Goal: Task Accomplishment & Management: Complete application form

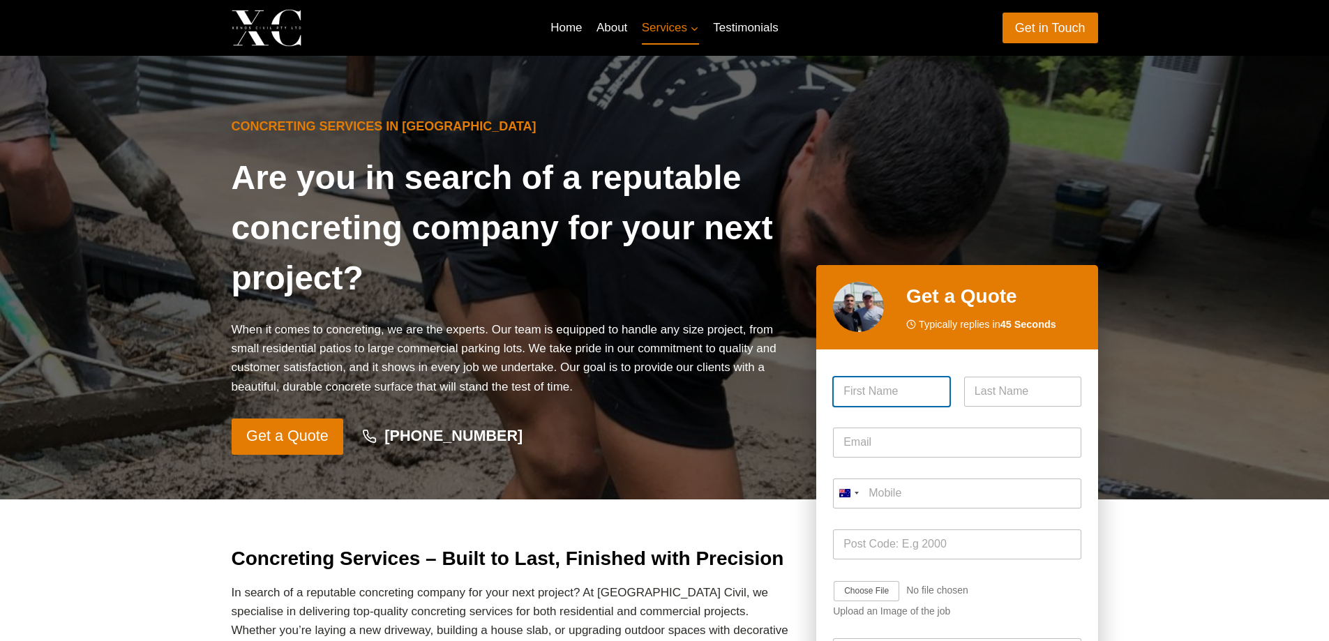
click at [930, 389] on input "First" at bounding box center [891, 392] width 117 height 30
type input "Iqra"
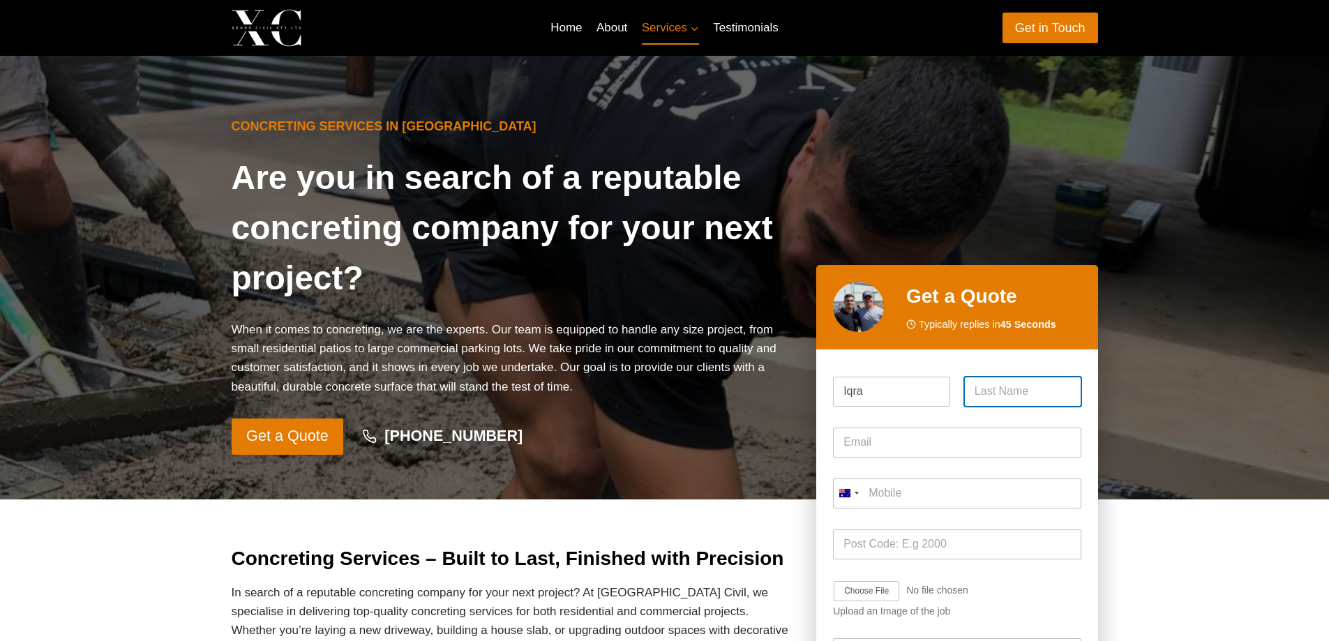
type input "Yousaf"
type input "iqrayousaf009@gmail.com"
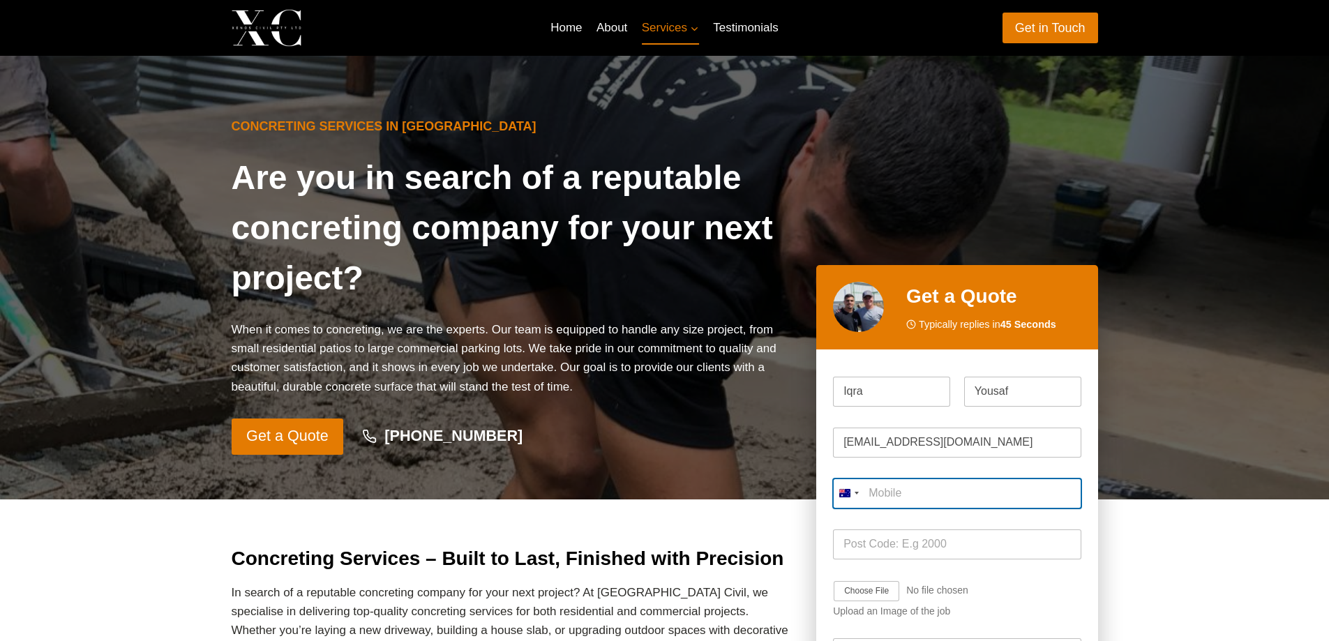
type input "03235037370"
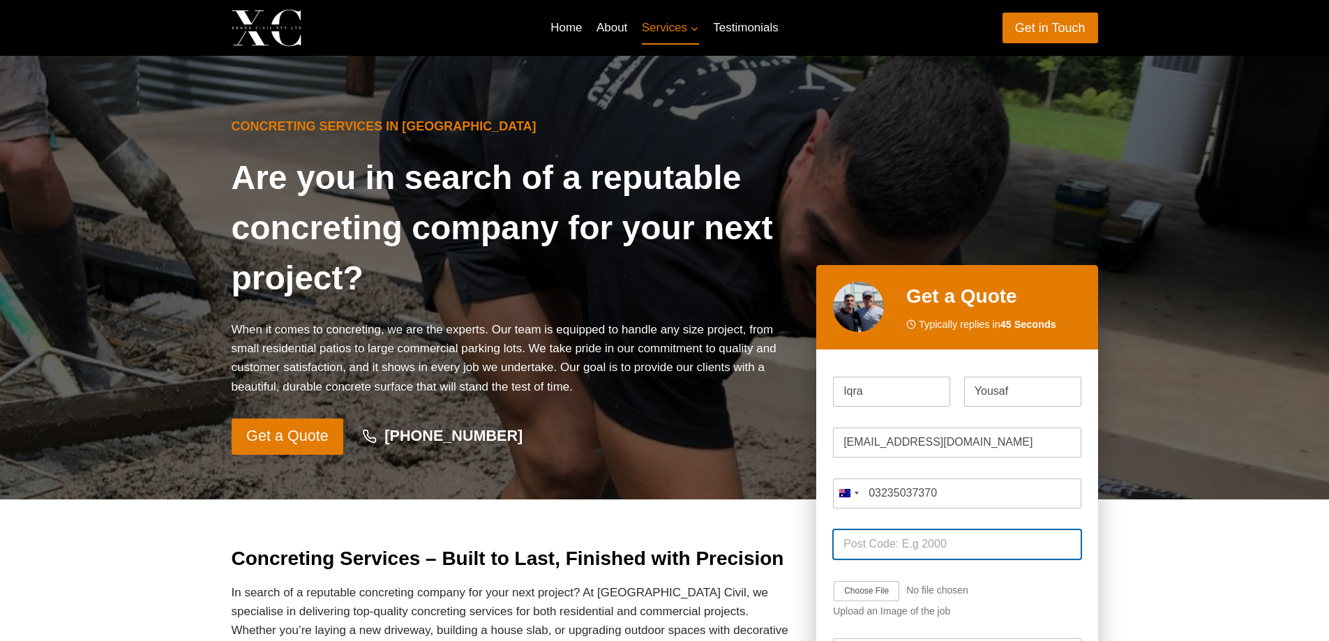
type input "92"
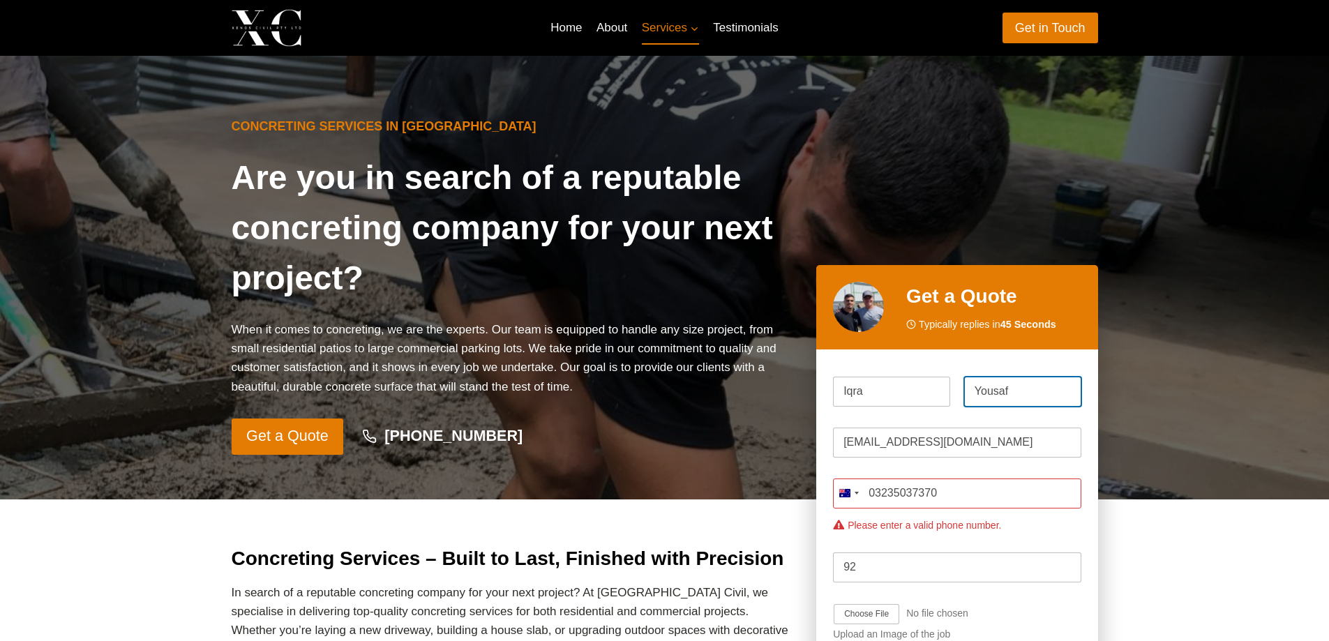
click at [1021, 388] on input "Yousaf" at bounding box center [1022, 392] width 117 height 30
drag, startPoint x: 1021, startPoint y: 388, endPoint x: 960, endPoint y: 395, distance: 61.8
click at [960, 395] on div "Yousaf Last" at bounding box center [1019, 392] width 124 height 30
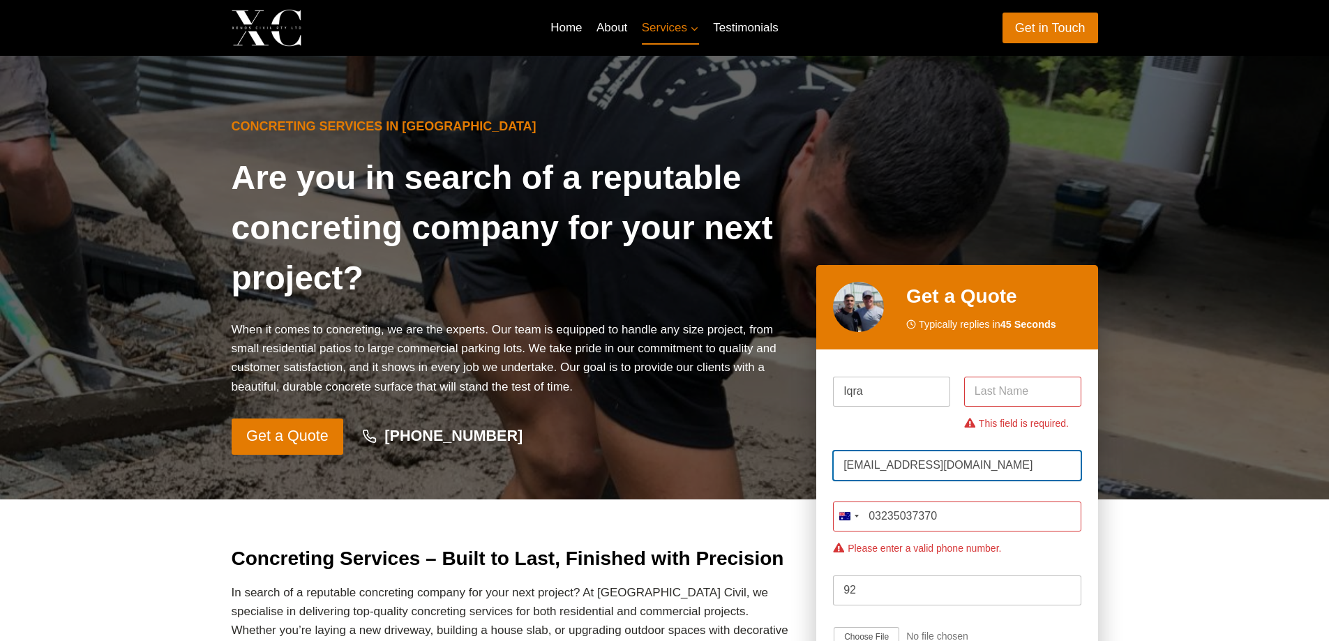
drag, startPoint x: 998, startPoint y: 439, endPoint x: 751, endPoint y: 435, distance: 247.7
type input "22194461@student.westernsydney.edu.au"
click at [970, 517] on input "03235037370" at bounding box center [957, 517] width 248 height 30
type input "0"
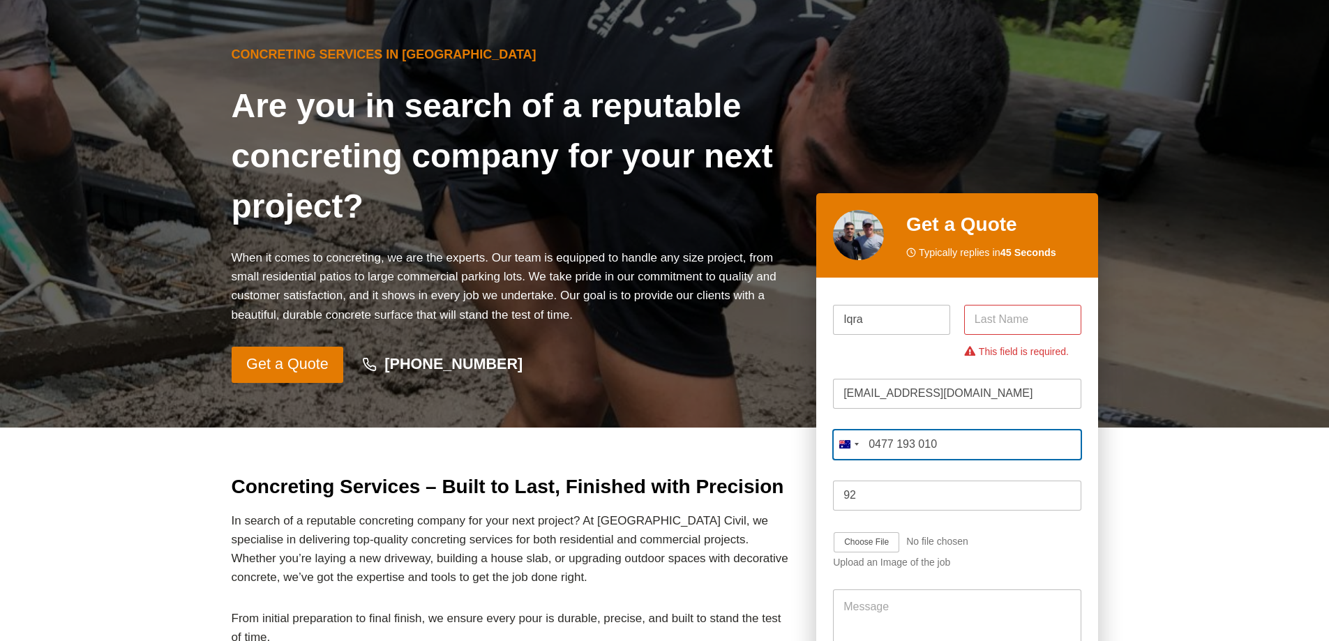
scroll to position [140, 0]
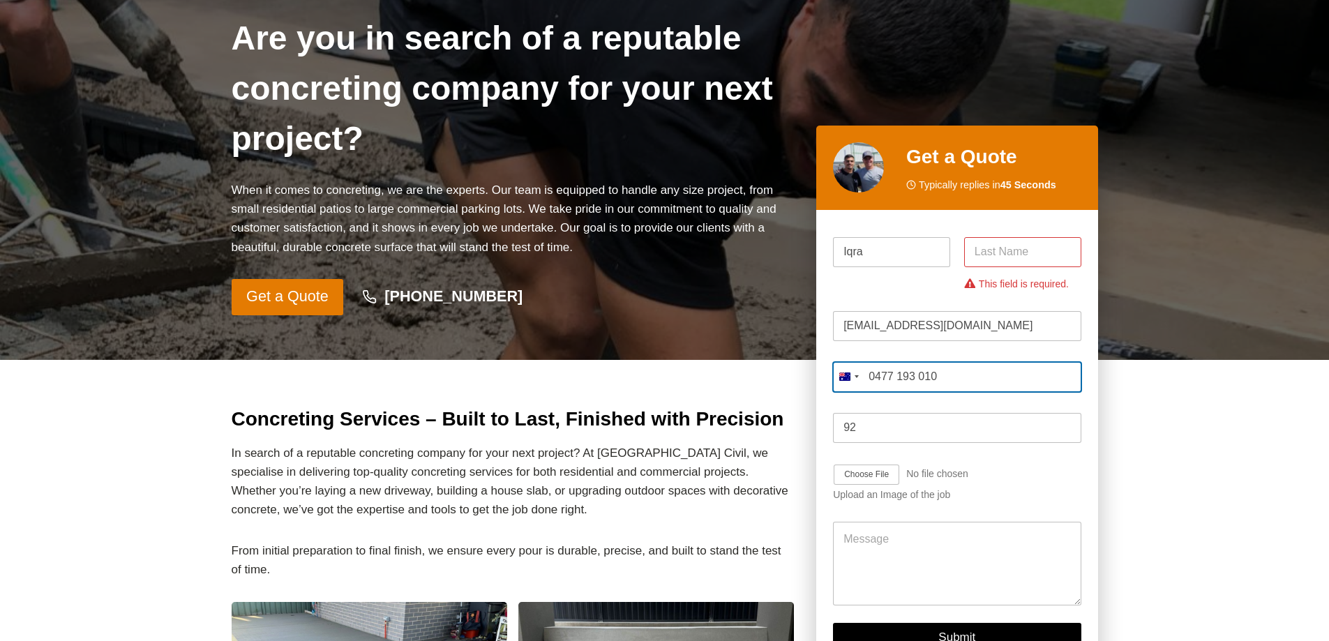
type input "0477 193 010"
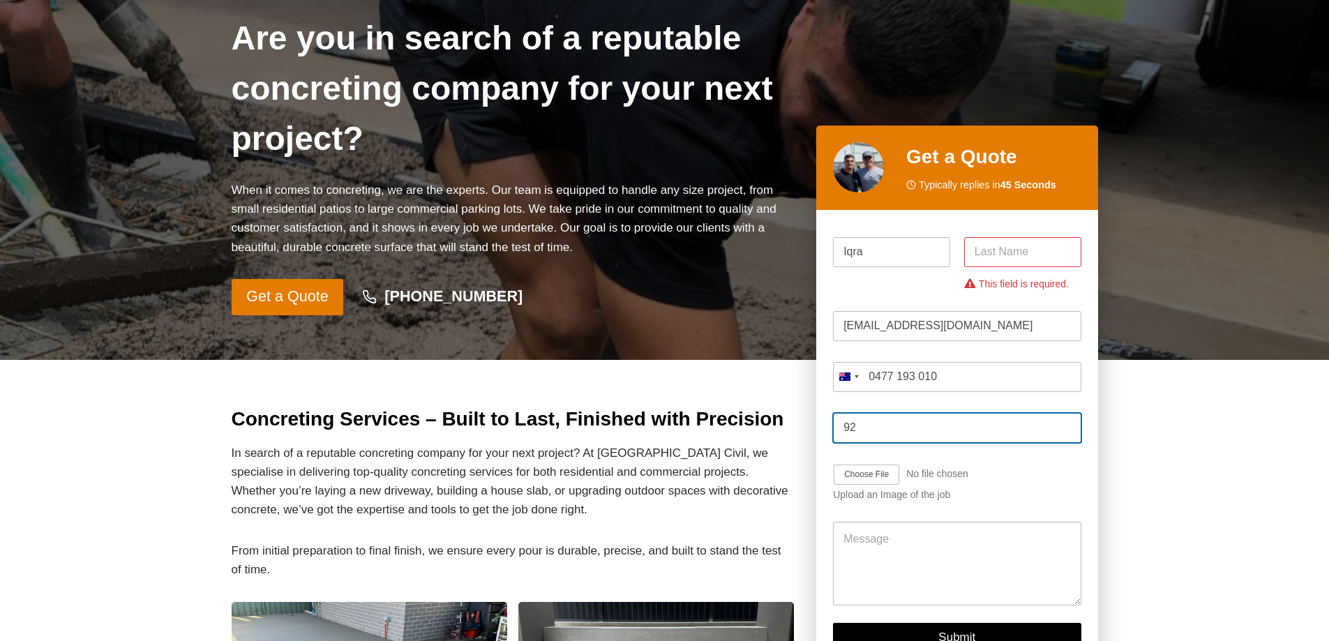
click at [889, 425] on input "92" at bounding box center [957, 428] width 248 height 30
type input "9"
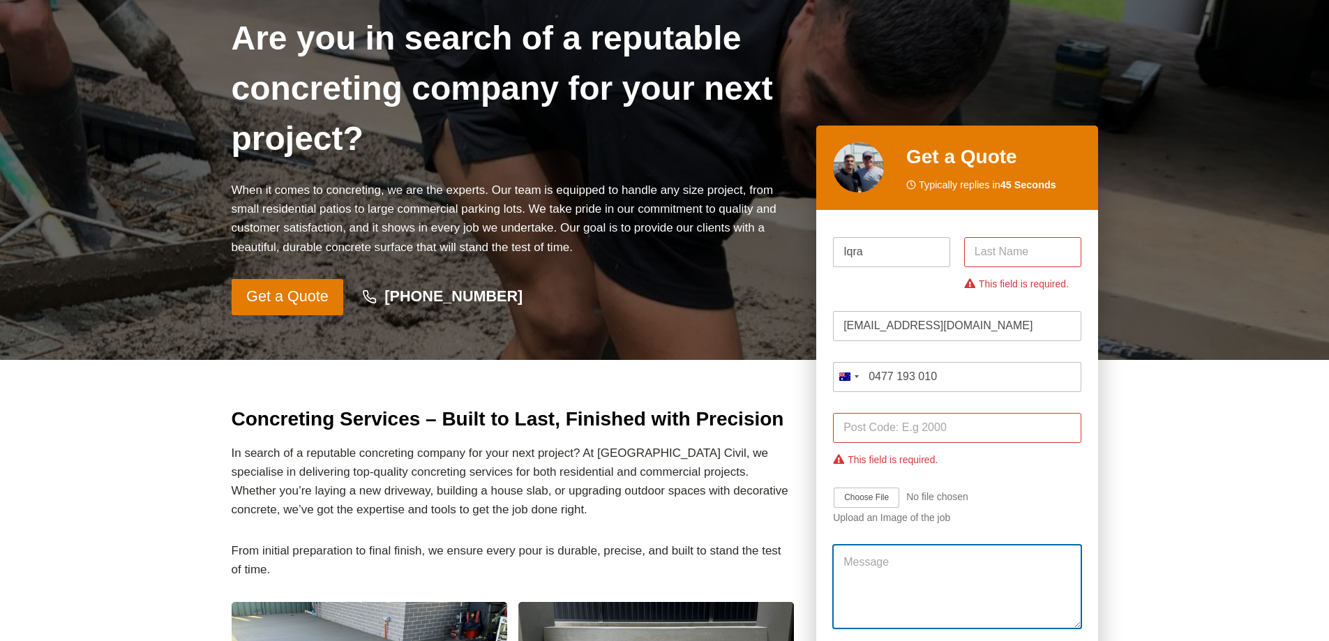
click at [922, 564] on textarea "Message" at bounding box center [957, 587] width 248 height 84
drag, startPoint x: 1022, startPoint y: 611, endPoint x: 824, endPoint y: 540, distance: 210.5
click at [820, 542] on div "Please enable JavaScript in your browser to complete this form. Name * Iqra Fir…" at bounding box center [956, 459] width 281 height 499
type textarea "hi, i am iqra. i need GGBFs for my reaserch. I need quote for 15 bags of GGBFs …"
paste textarea "Hi, I am Iqra. I need GGBFS for my research. Could you please provide me with a…"
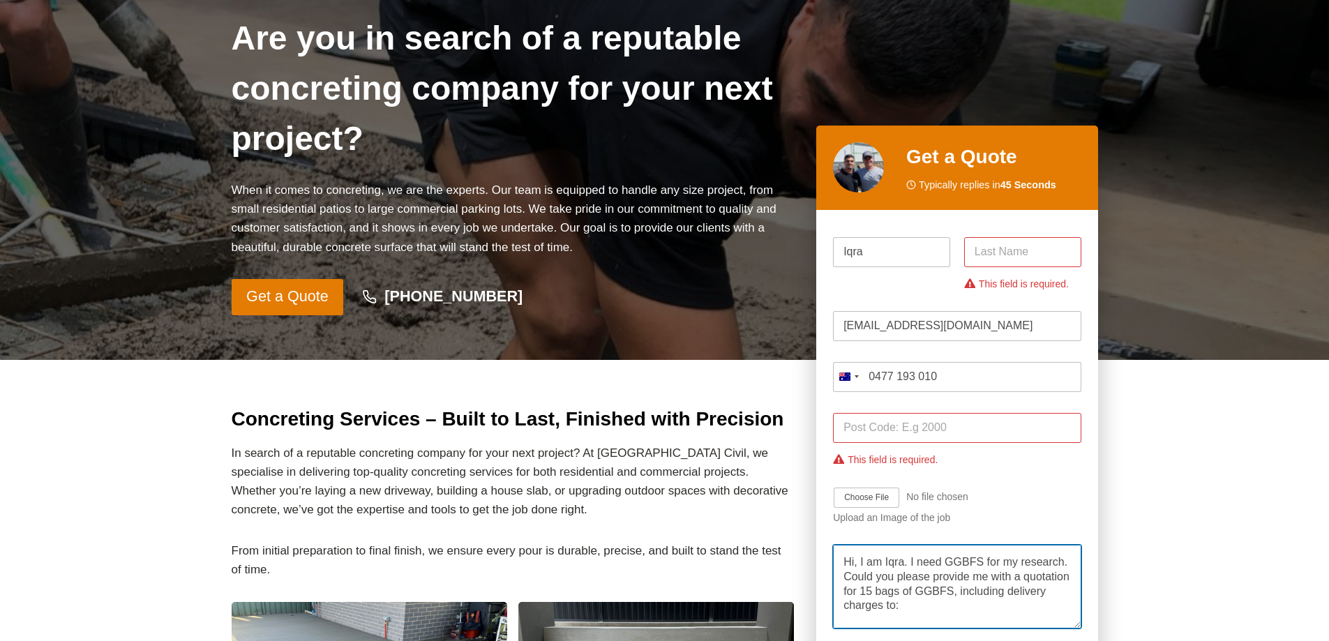
scroll to position [43, 0]
type textarea "Hi, I am Iqra. I need GGBFS for my research. Could you please provide me with a…"
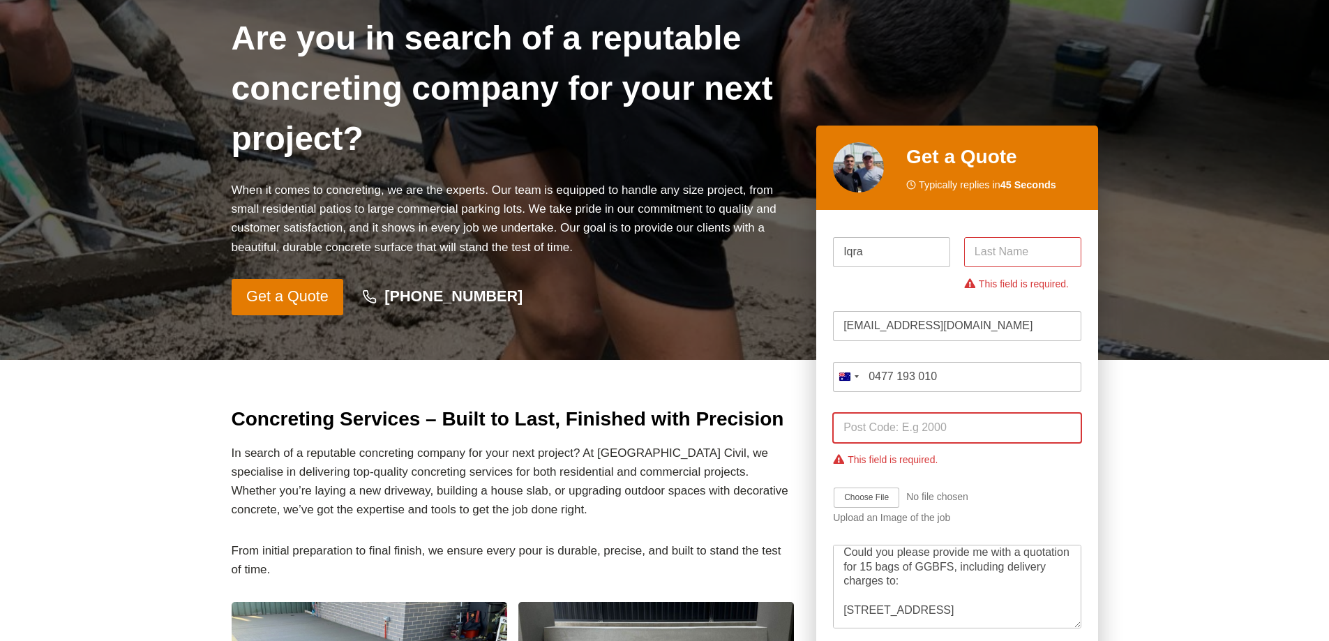
click at [901, 425] on input "Post Code *" at bounding box center [957, 428] width 248 height 30
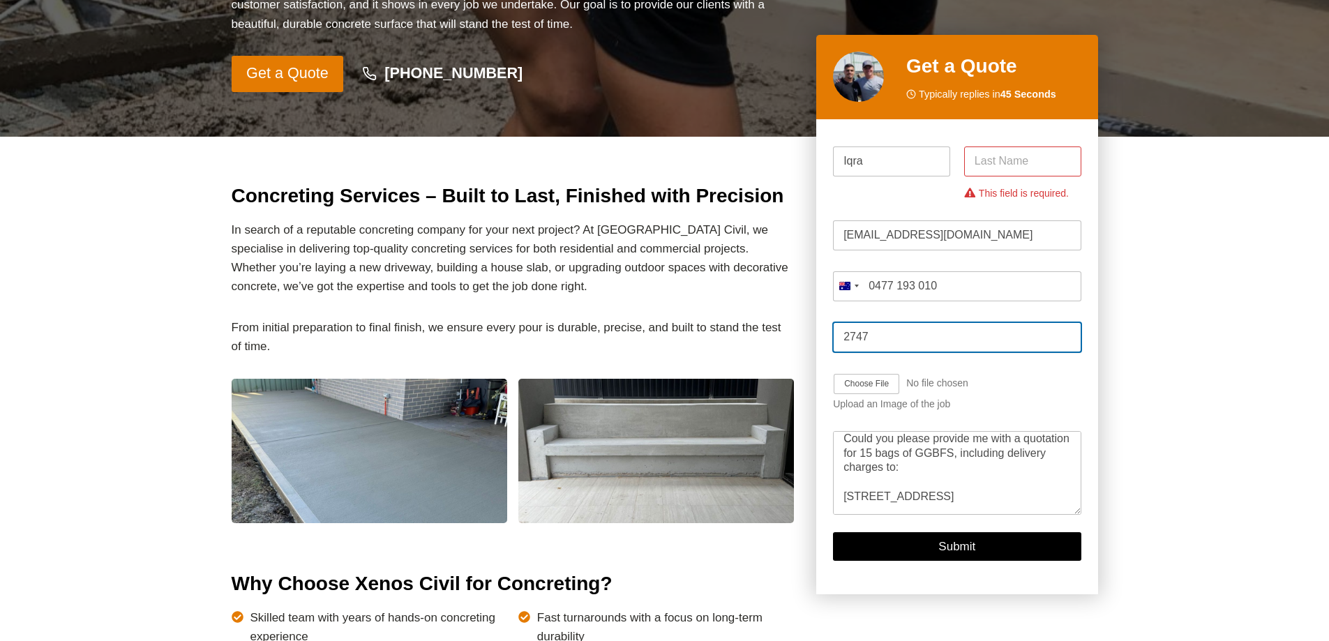
scroll to position [488, 0]
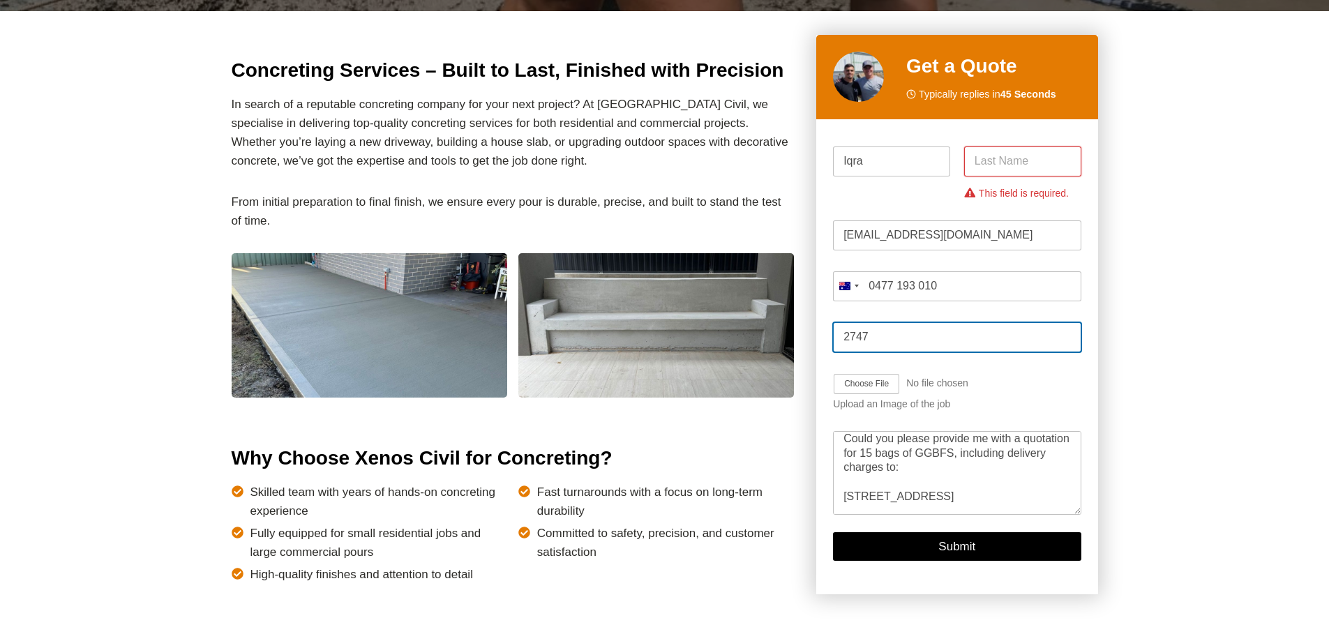
type input "2747"
click at [1036, 163] on input "Last" at bounding box center [1022, 161] width 117 height 30
type input "."
click at [975, 373] on input "Job Image Upload" at bounding box center [907, 384] width 149 height 22
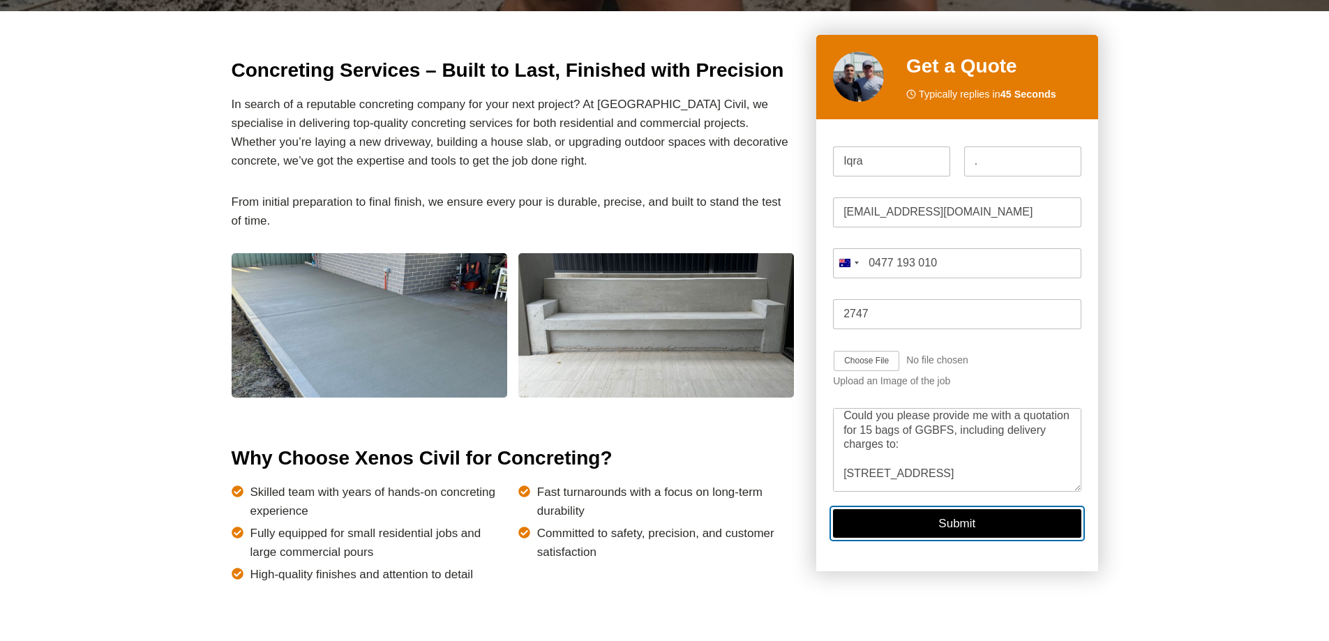
click at [963, 525] on button "Submit" at bounding box center [957, 524] width 248 height 29
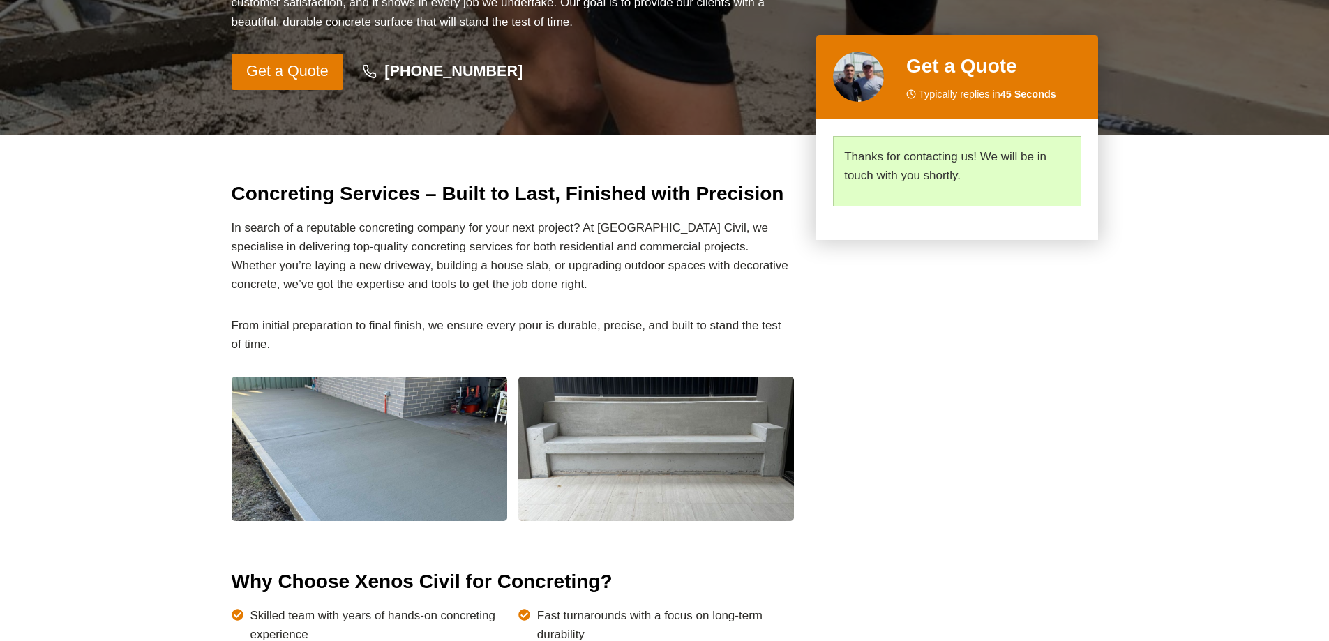
scroll to position [0, 0]
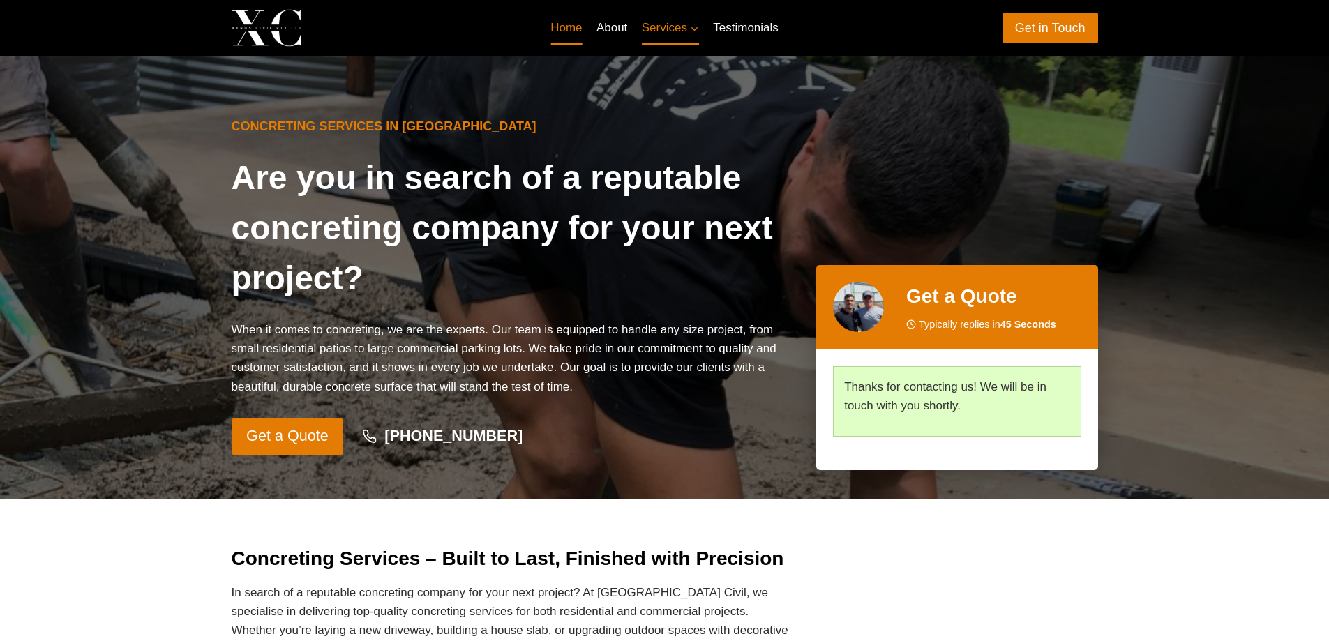
click at [565, 28] on link "Home" at bounding box center [566, 27] width 46 height 33
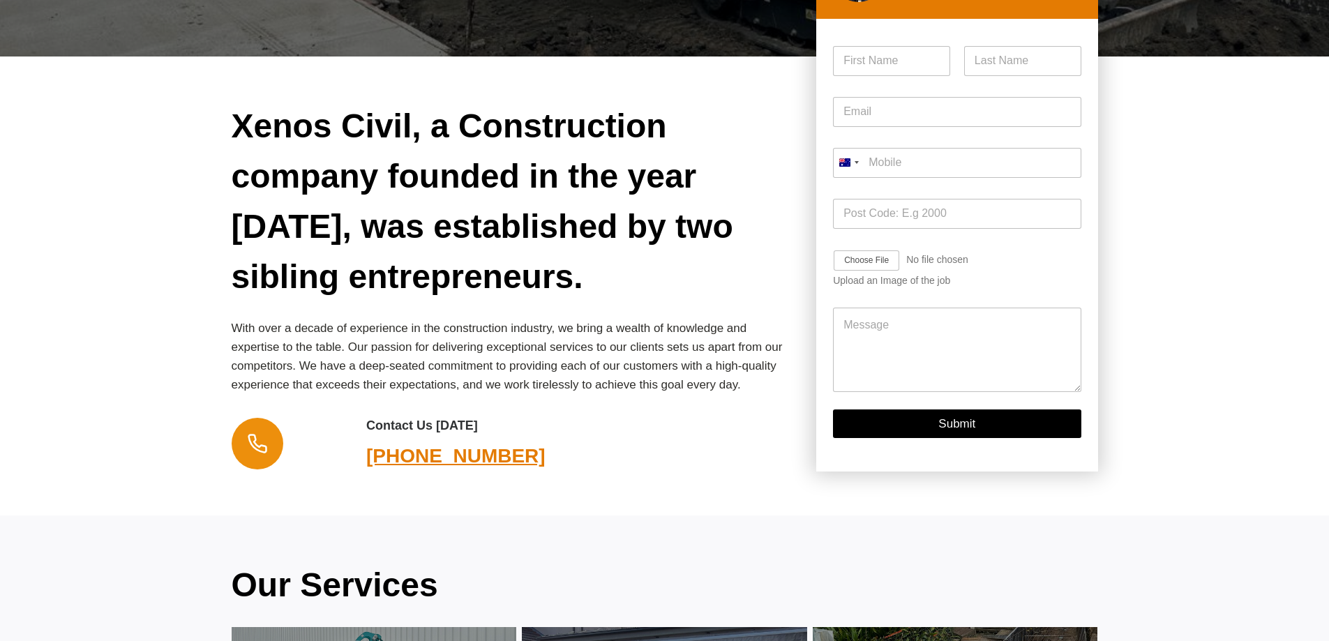
scroll to position [419, 0]
